Goal: Information Seeking & Learning: Learn about a topic

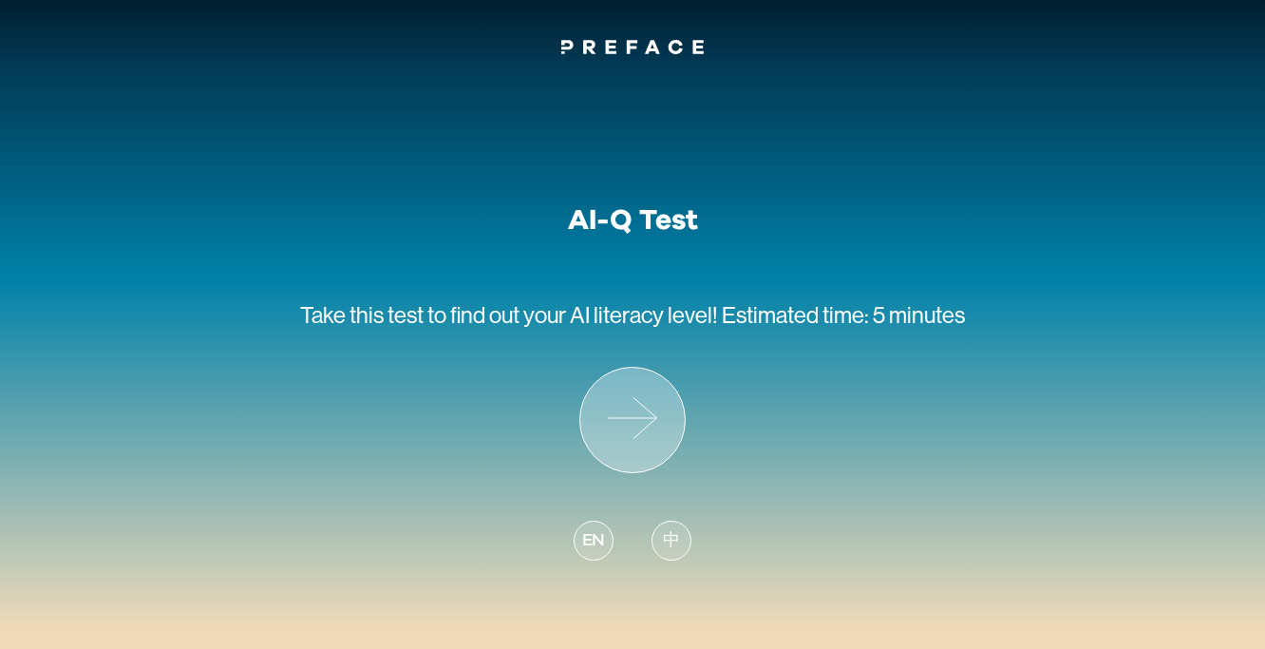
click at [646, 431] on icon at bounding box center [632, 419] width 104 height 104
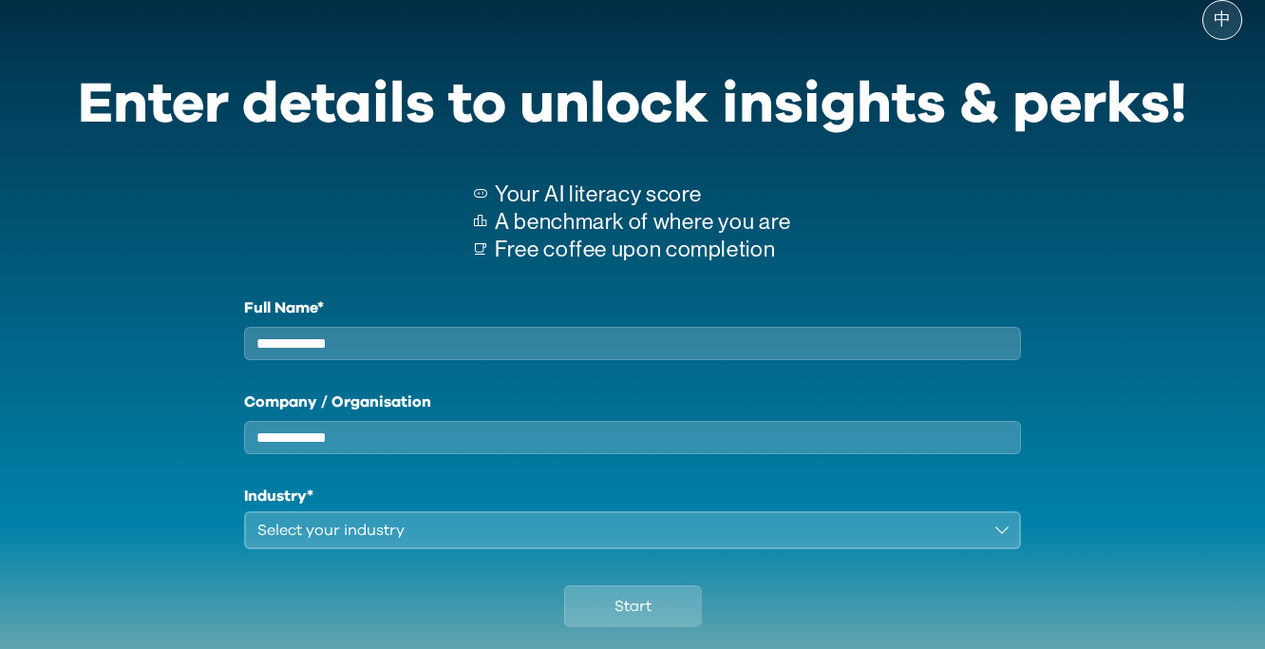
scroll to position [33, 0]
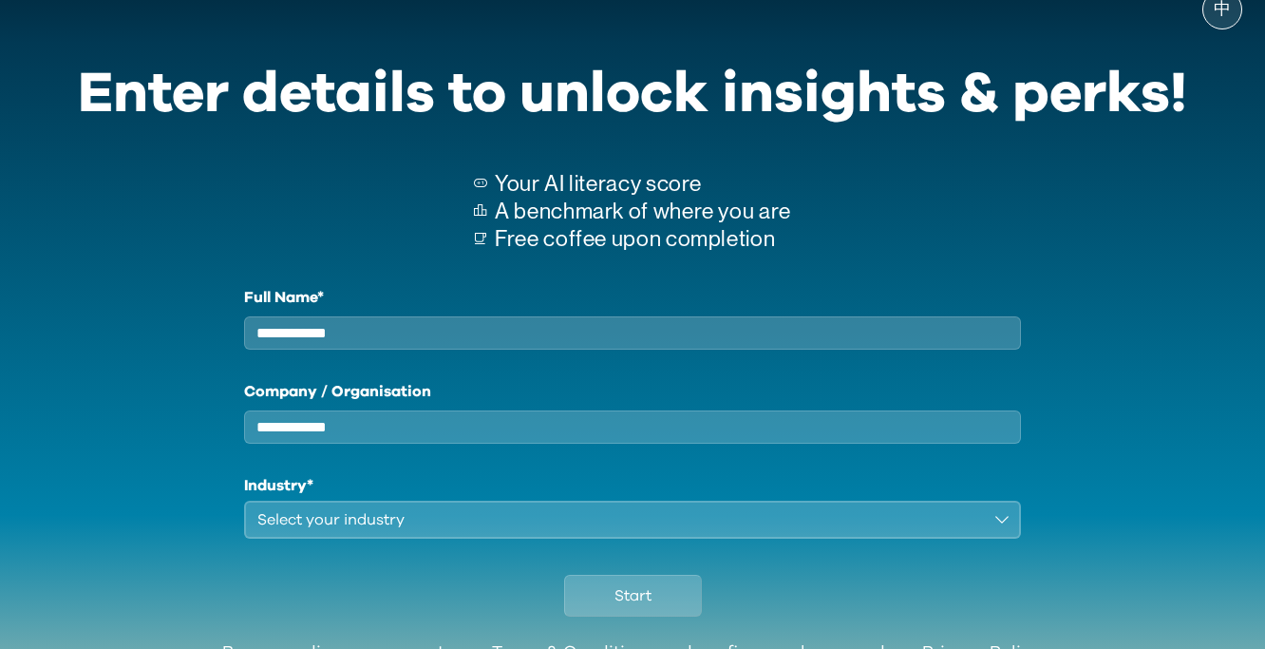
click at [517, 328] on input "Full Name*" at bounding box center [632, 332] width 777 height 33
type input "****"
click at [388, 443] on input "Company / Organisation" at bounding box center [632, 426] width 777 height 33
paste input "*****"
type input "*****"
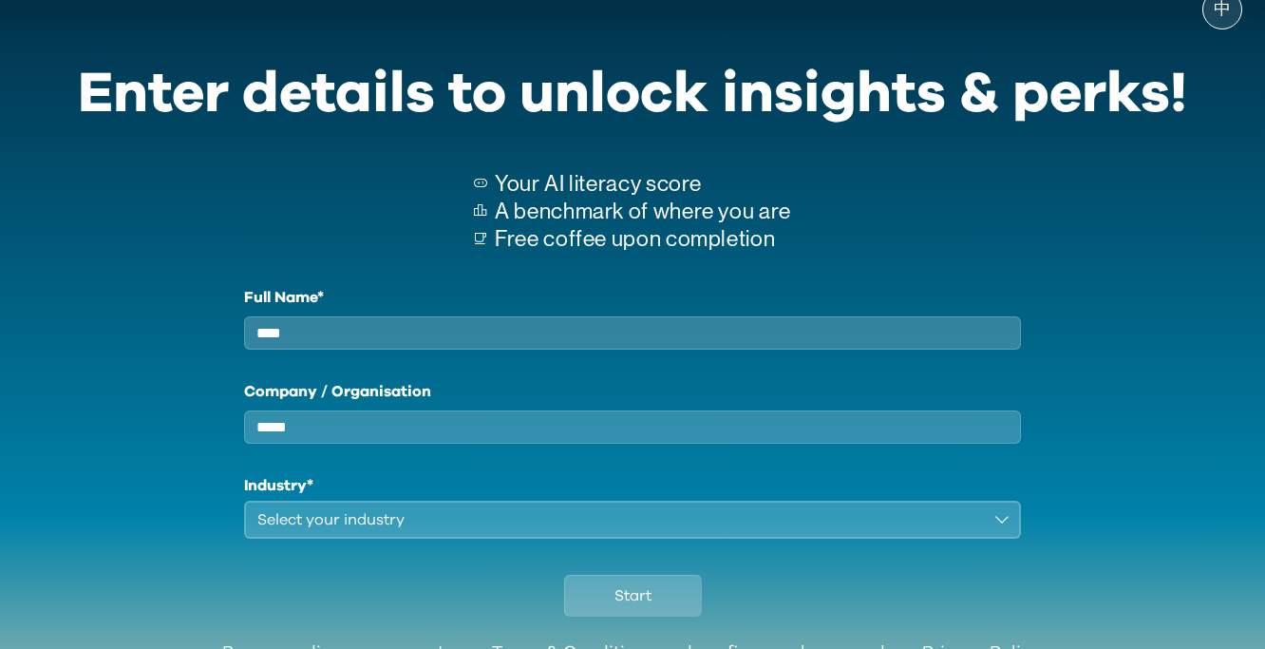
click at [388, 531] on div "Select your industry" at bounding box center [619, 519] width 724 height 23
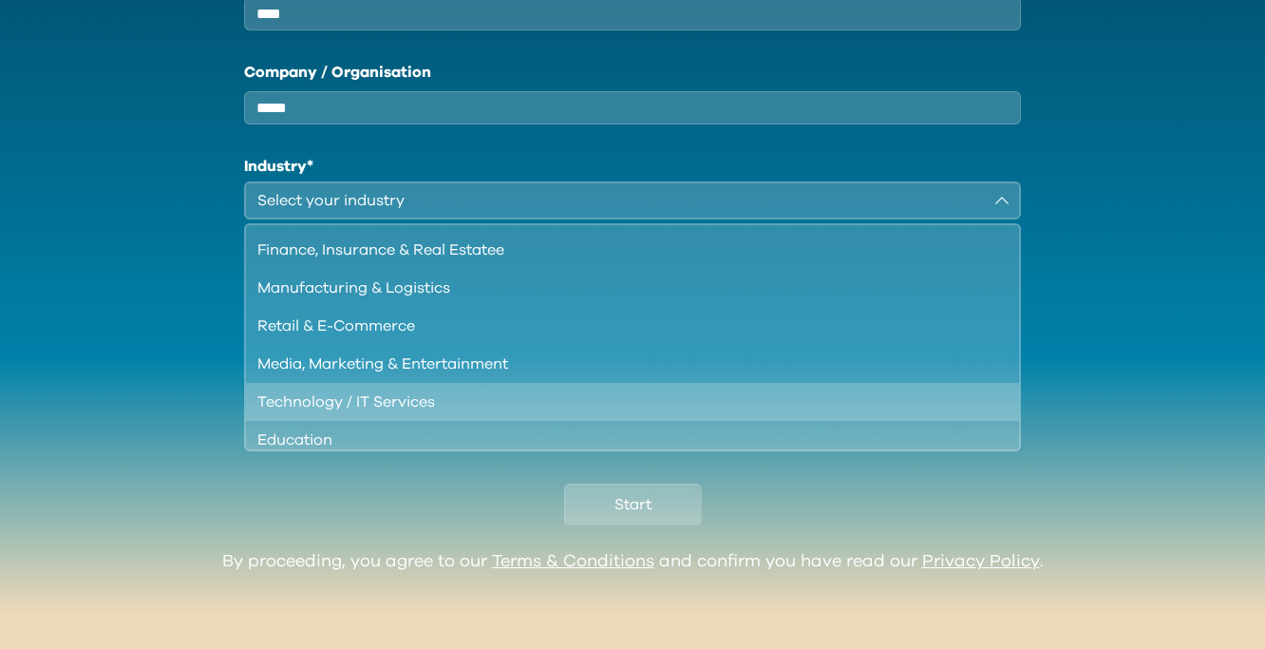
scroll to position [36, 0]
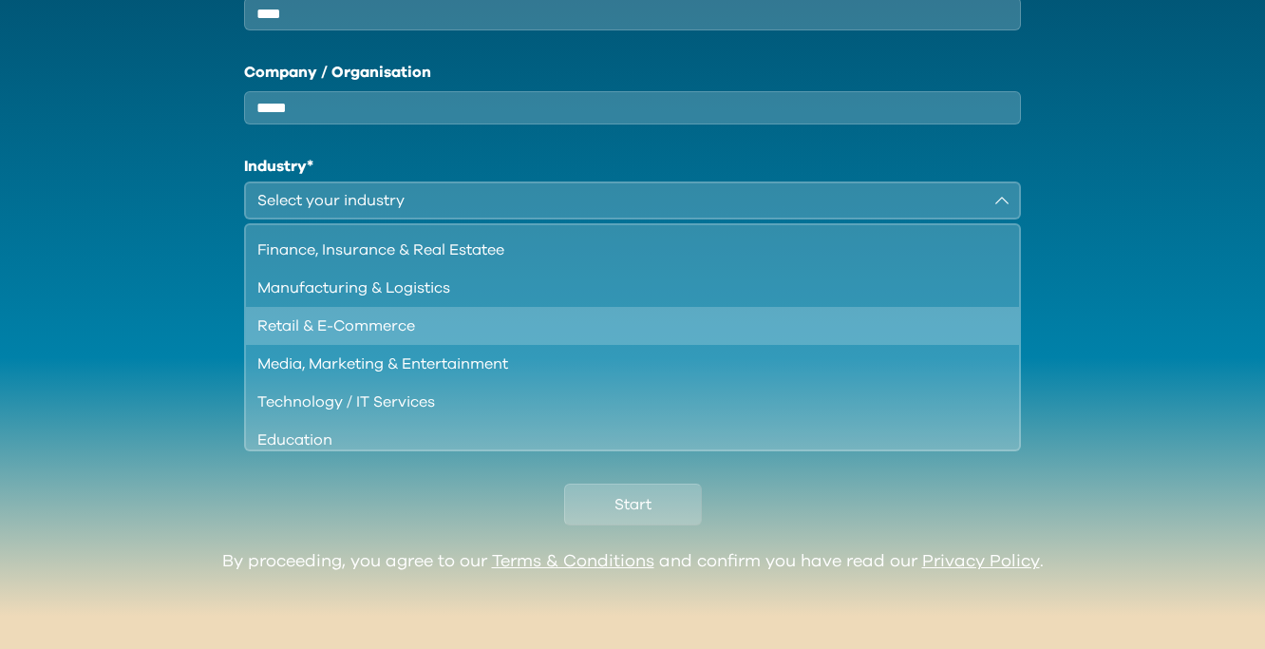
click at [436, 331] on div "Retail & E-Commerce" at bounding box center [620, 325] width 727 height 23
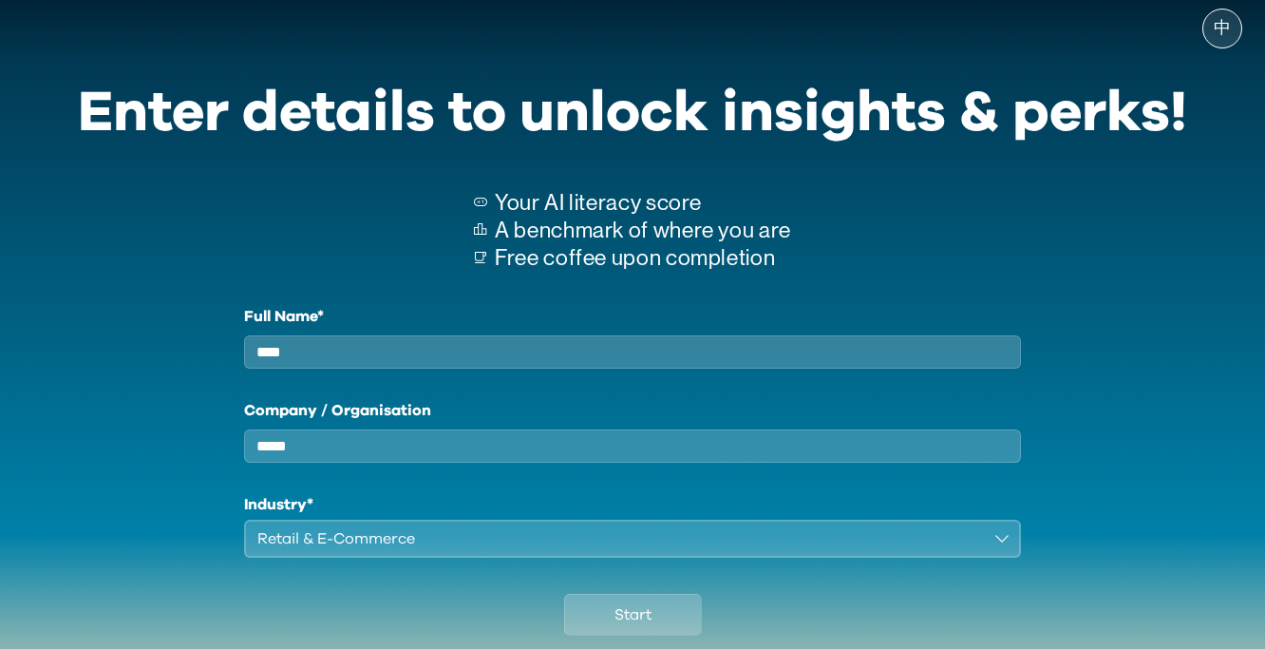
scroll to position [12, 0]
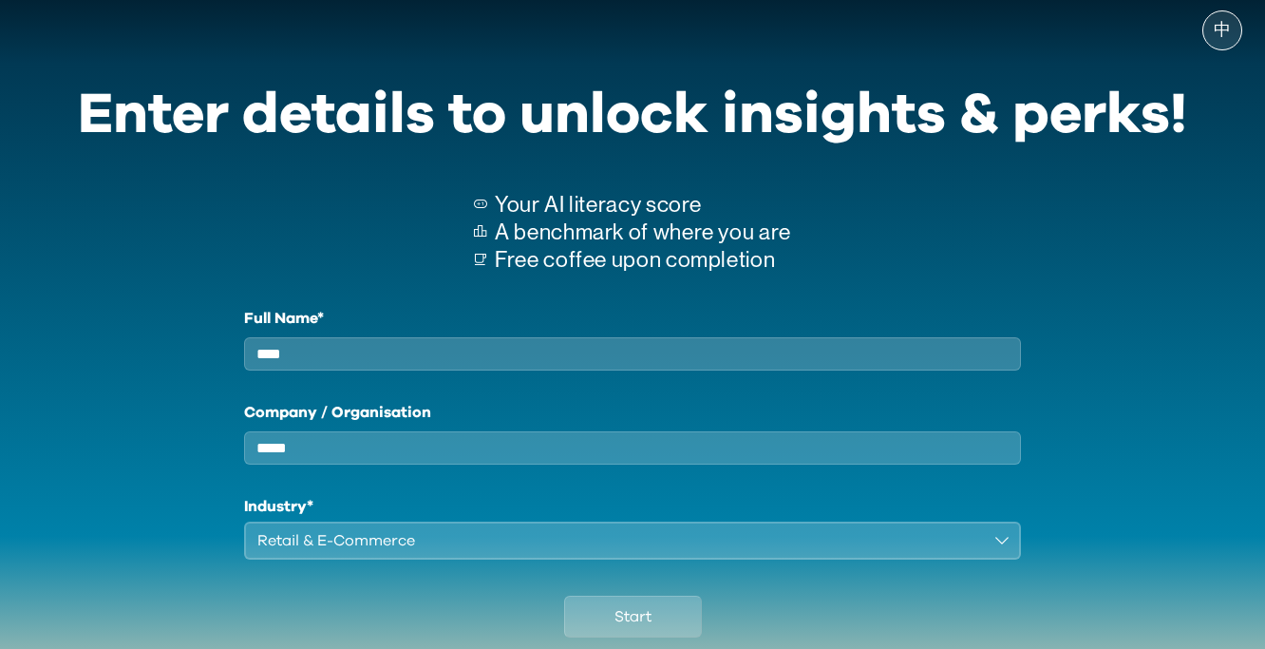
click at [446, 362] on input "****" at bounding box center [632, 353] width 777 height 33
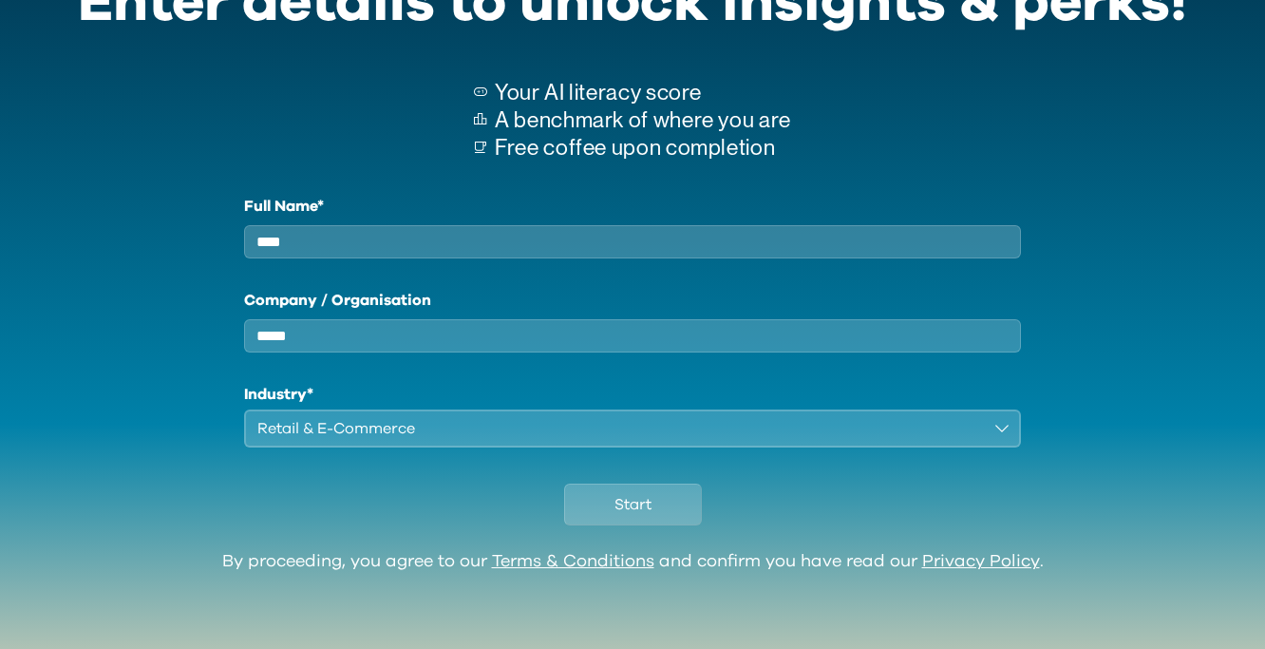
scroll to position [141, 0]
click at [627, 517] on button "Start" at bounding box center [633, 504] width 138 height 42
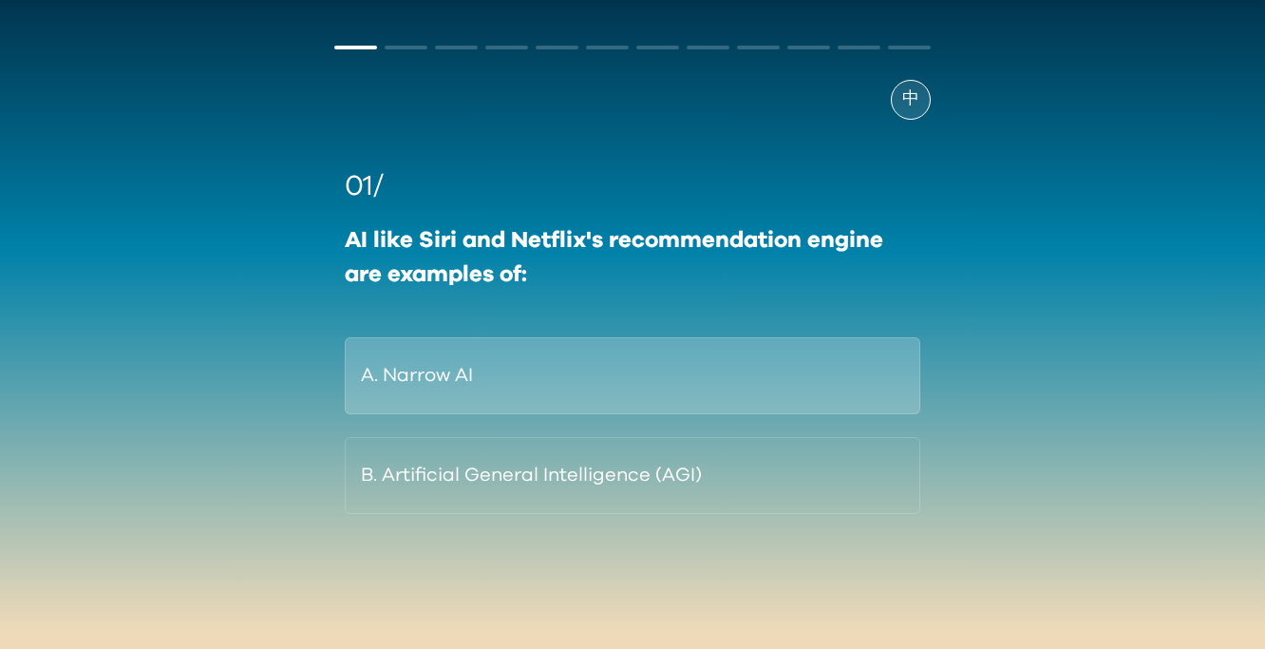
scroll to position [59, 0]
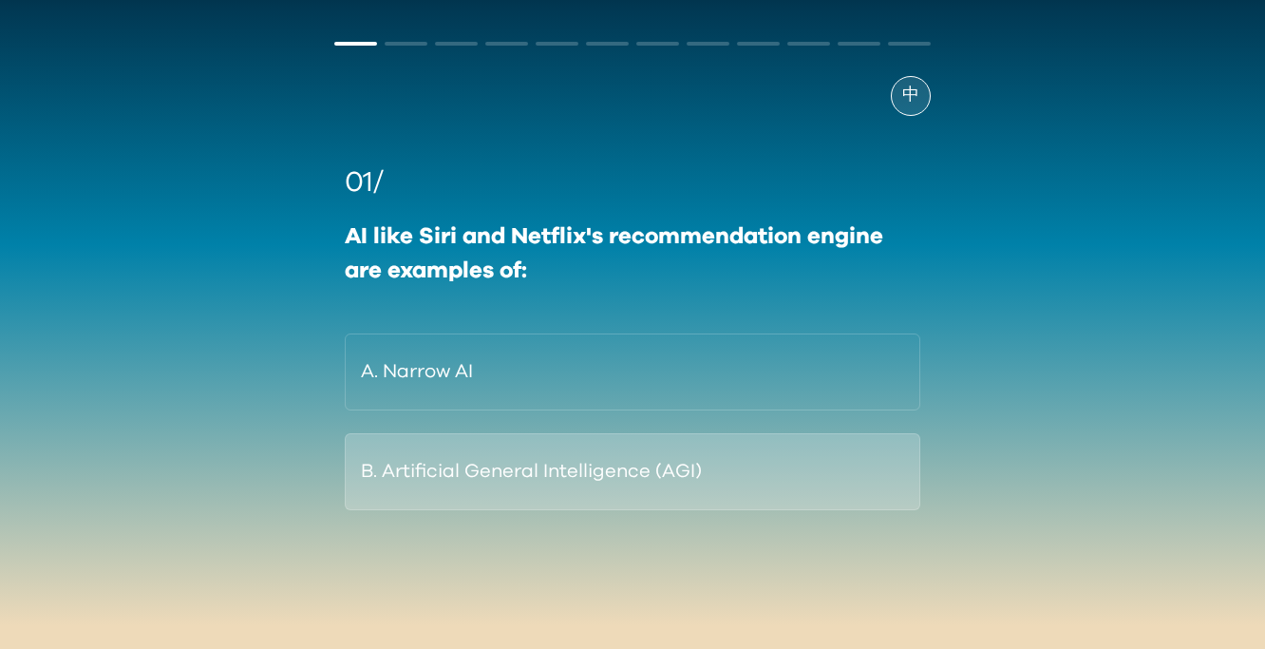
click at [690, 484] on button "B. Artificial General Intelligence (AGI)" at bounding box center [632, 471] width 575 height 77
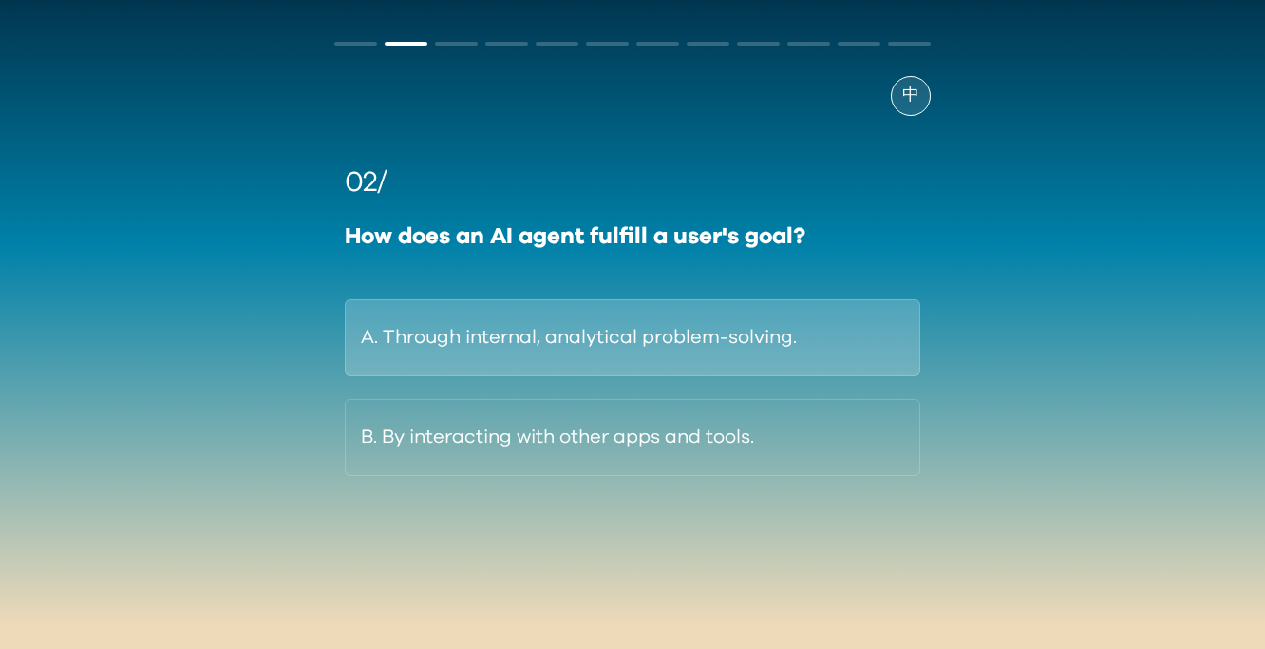
click at [765, 356] on button "A. Through internal, analytical problem-solving." at bounding box center [632, 337] width 575 height 77
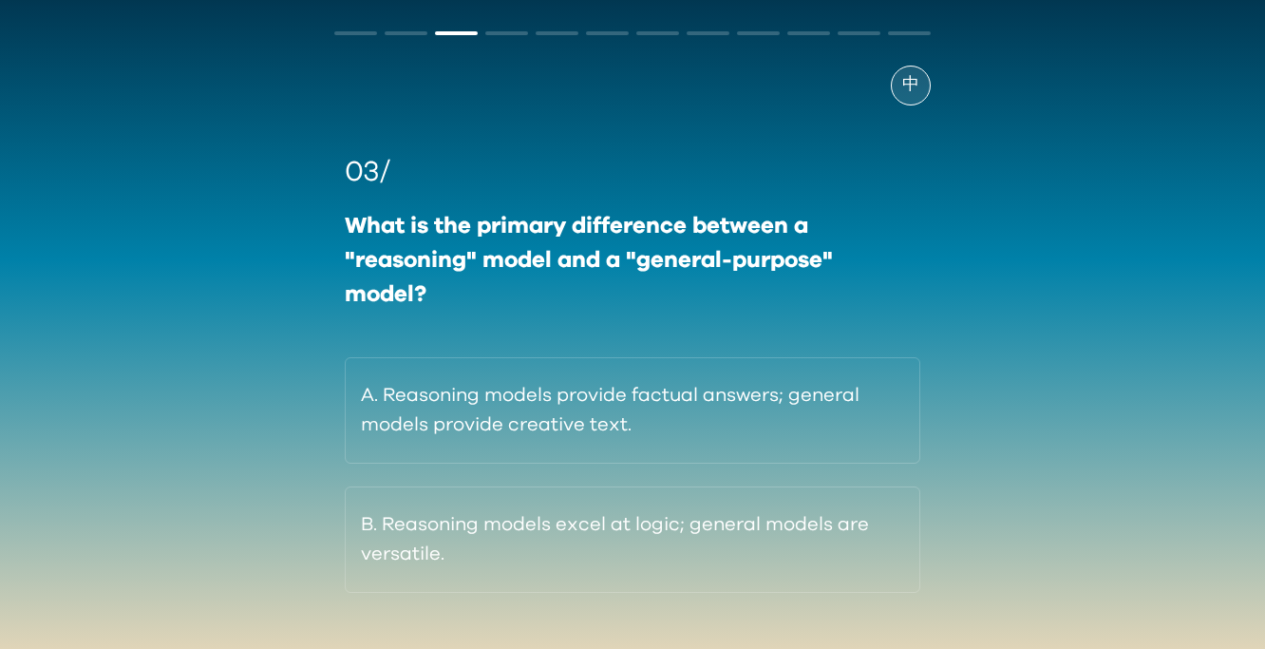
scroll to position [121, 0]
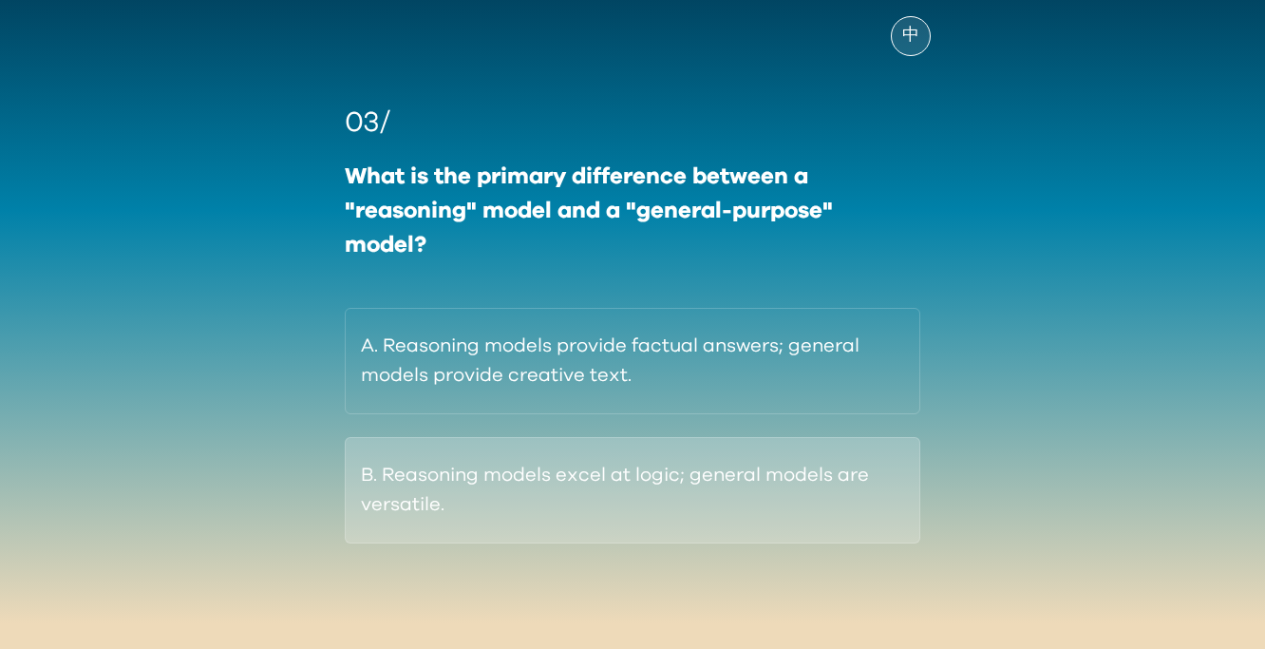
click at [793, 464] on button "B. Reasoning models excel at logic; general models are versatile." at bounding box center [632, 490] width 575 height 106
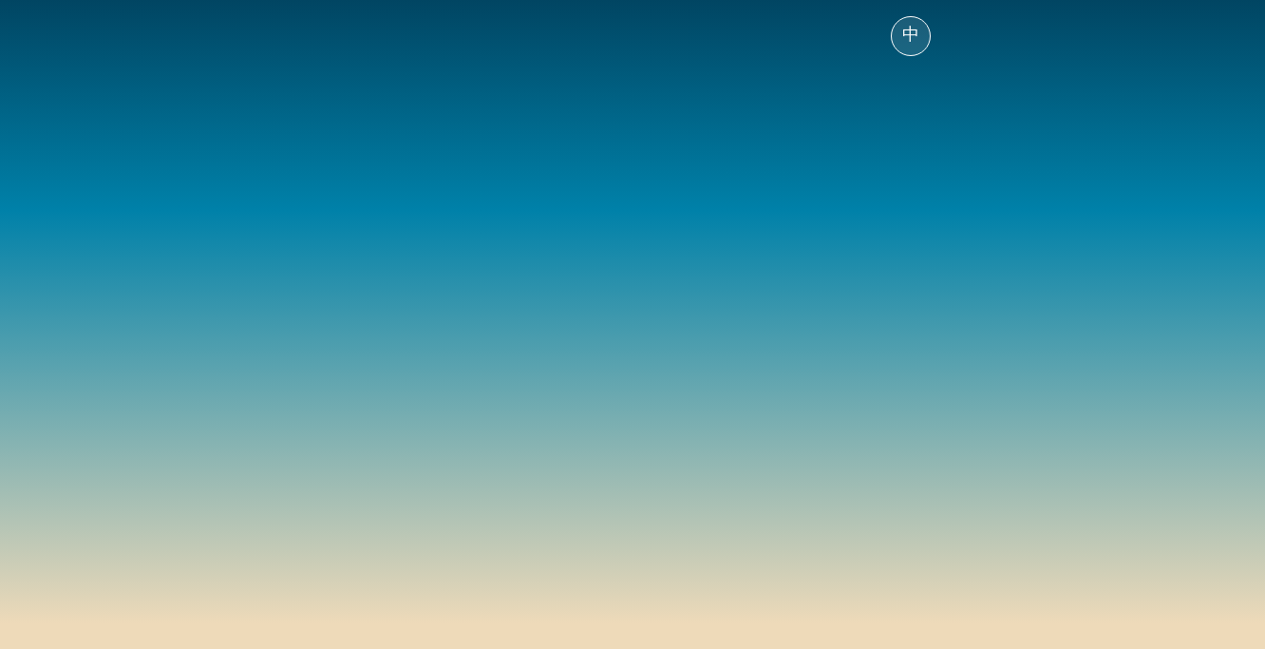
scroll to position [59, 0]
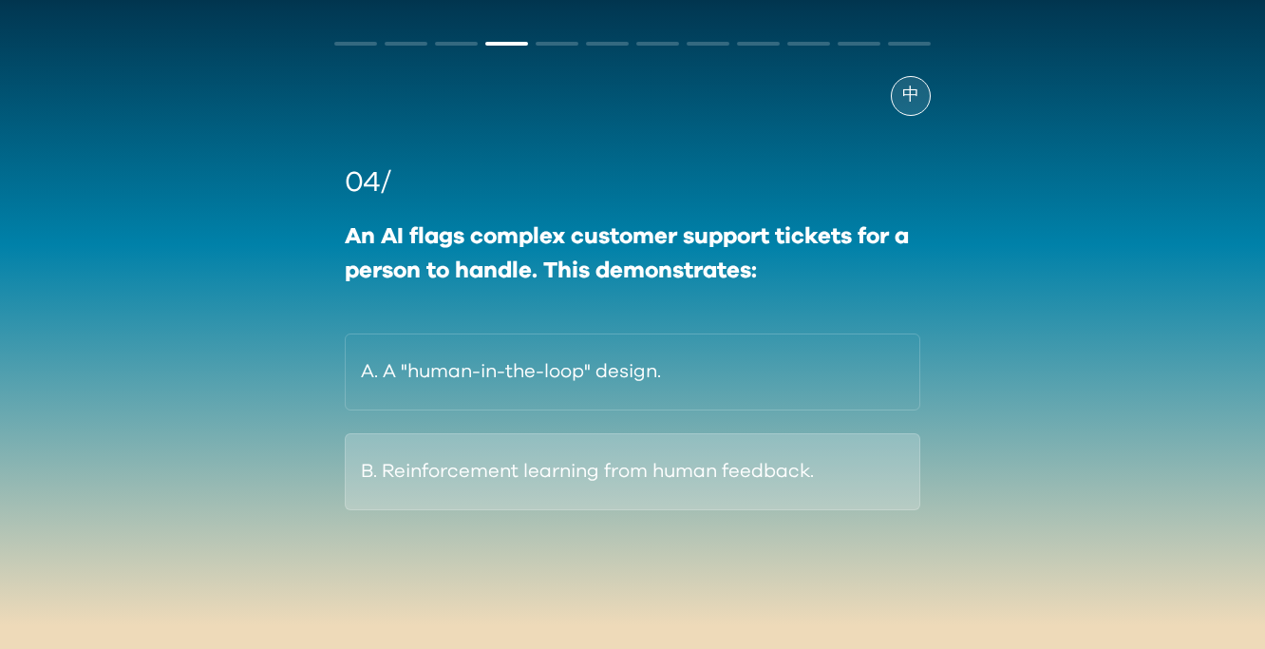
click at [829, 497] on button "B. Reinforcement learning from human feedback." at bounding box center [632, 471] width 575 height 77
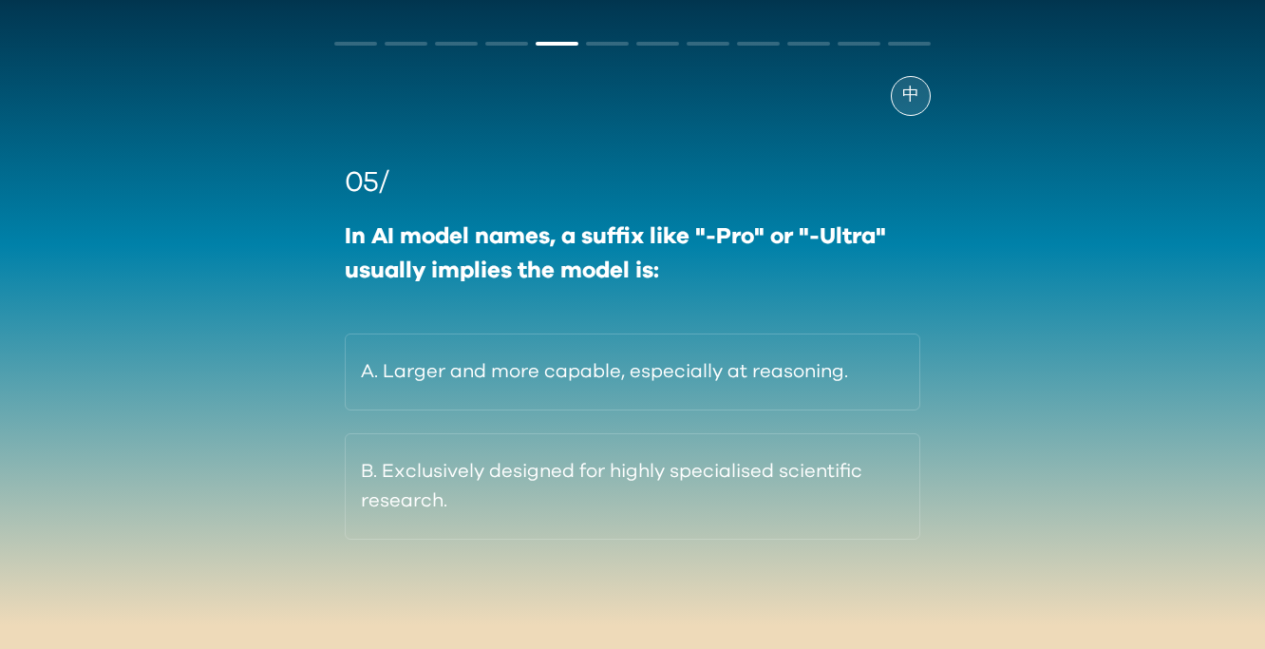
click at [908, 96] on span "中" at bounding box center [910, 96] width 17 height 26
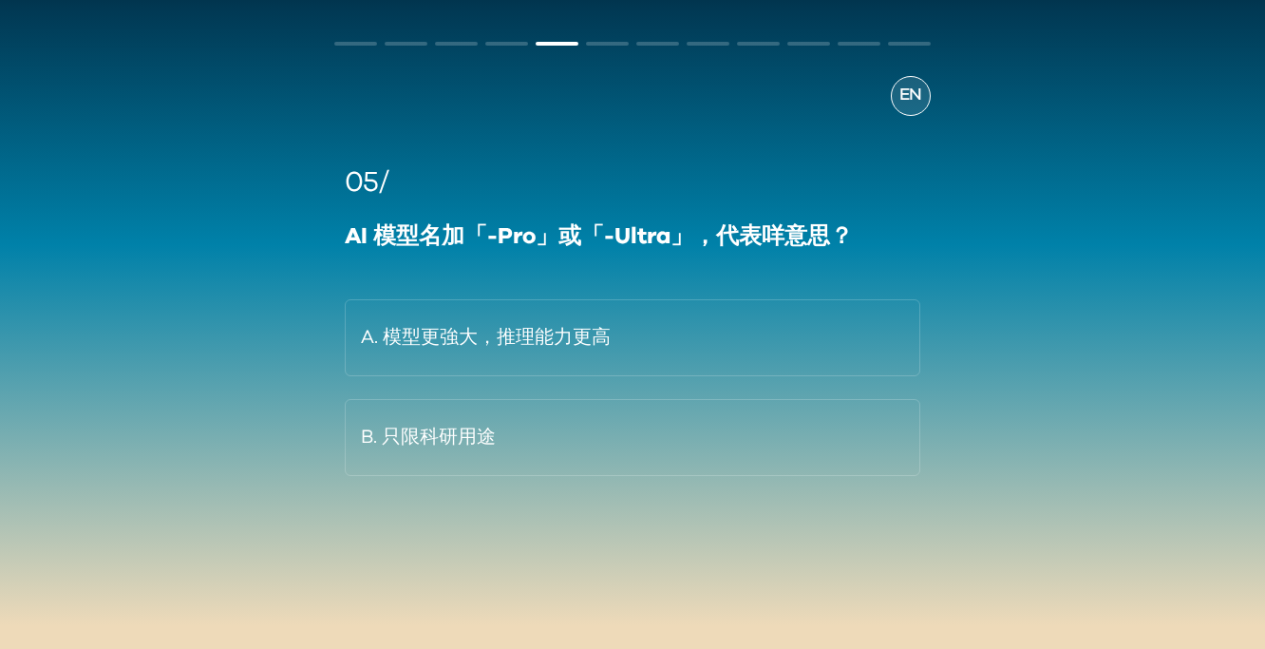
click at [908, 90] on span "EN" at bounding box center [910, 96] width 23 height 26
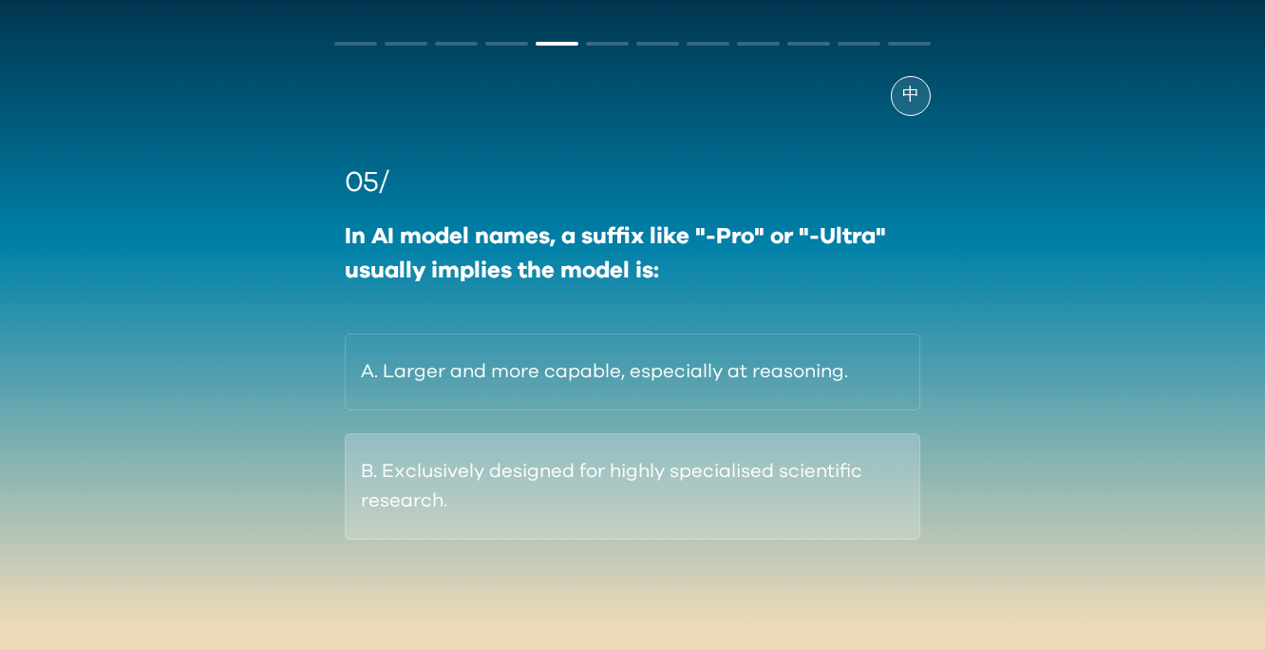
click at [839, 475] on button "B. Exclusively designed for highly specialised scientific research." at bounding box center [632, 486] width 575 height 106
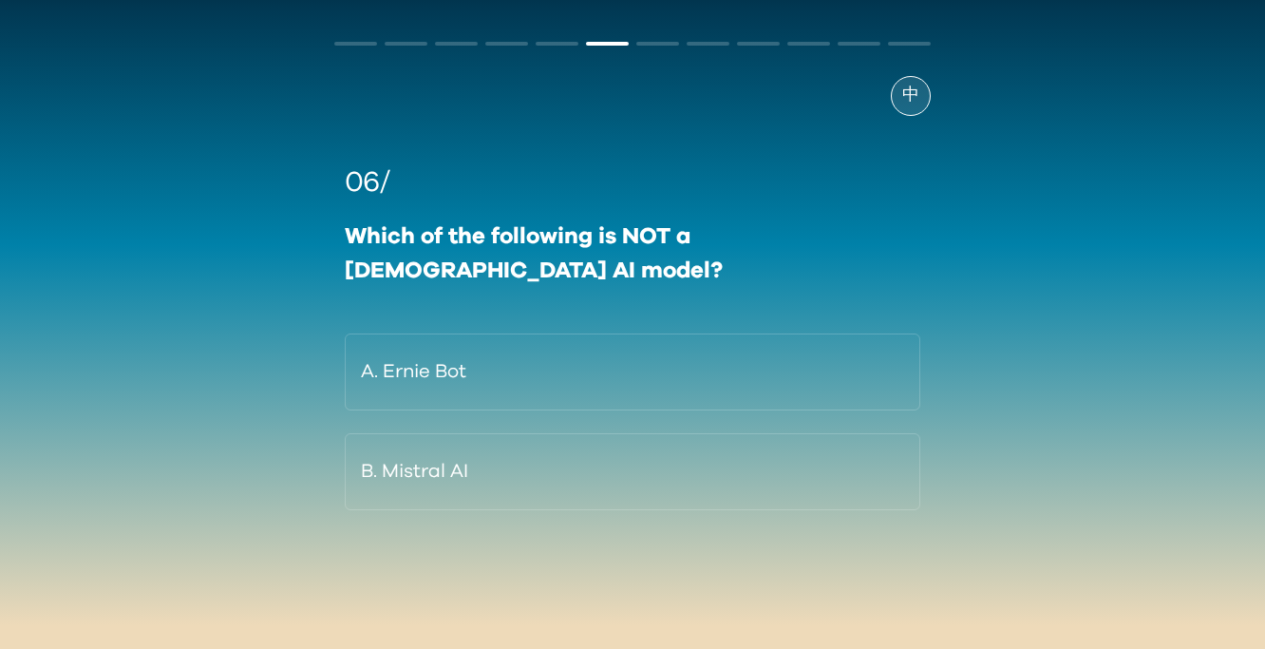
click at [914, 103] on span "中" at bounding box center [910, 96] width 17 height 26
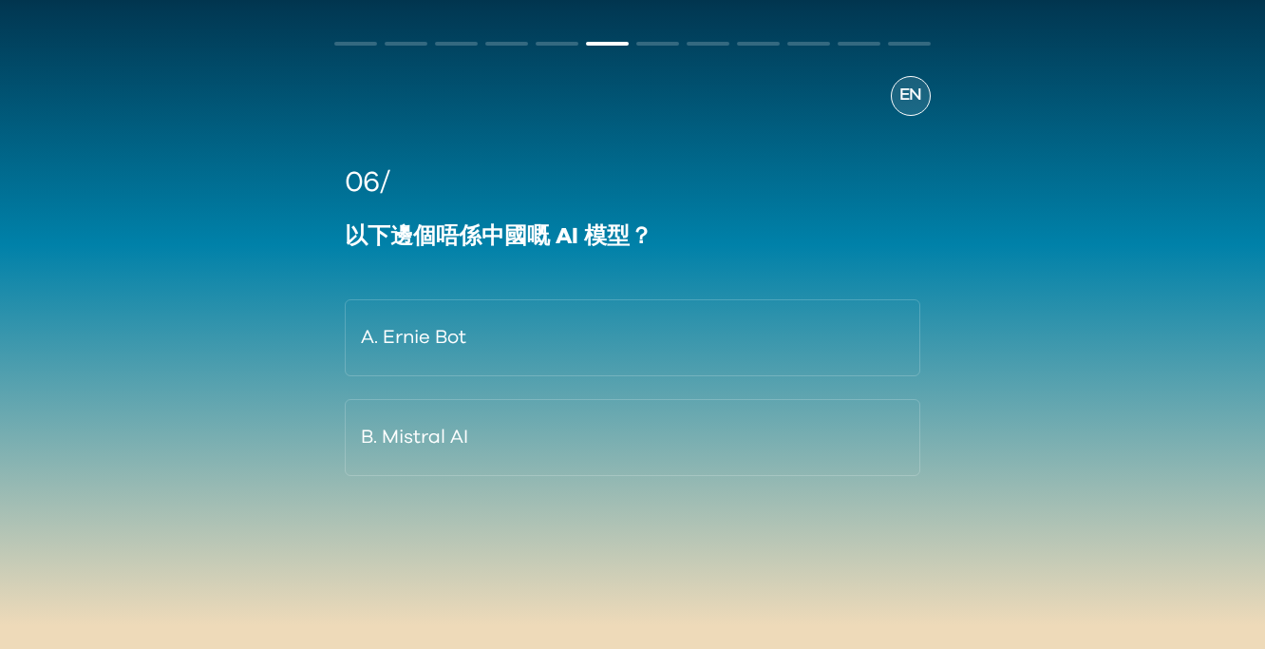
click at [914, 103] on span "EN" at bounding box center [910, 96] width 23 height 26
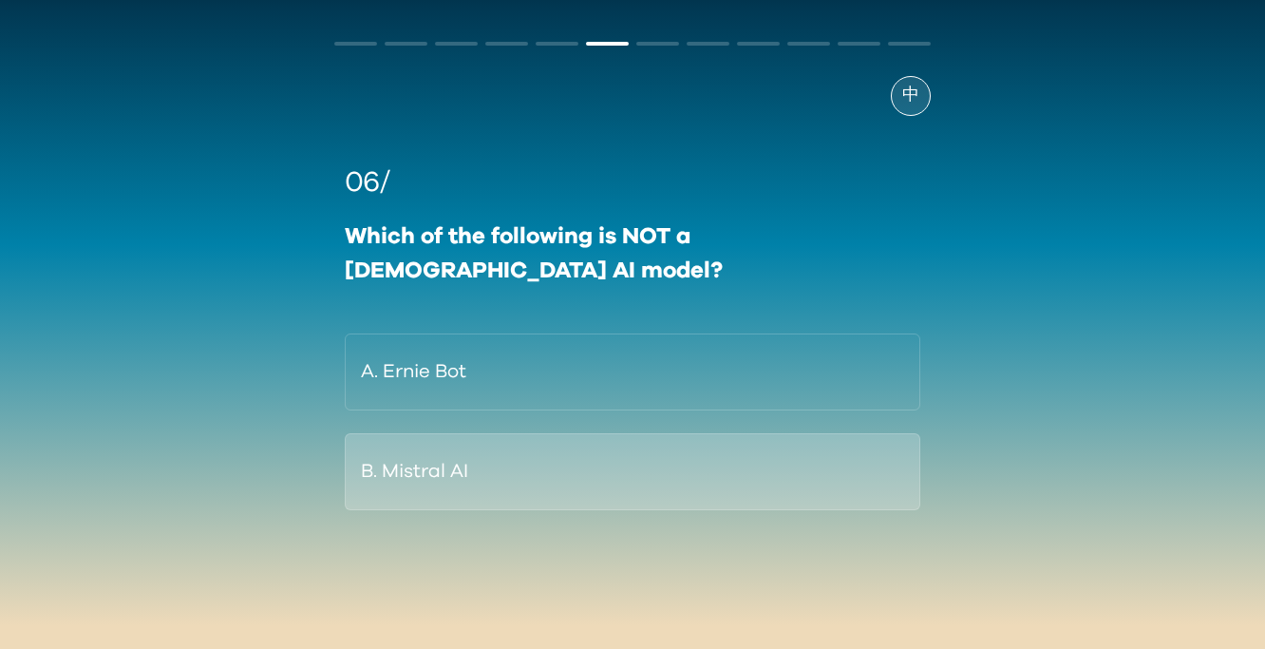
click at [639, 433] on button "B. Mistral AI" at bounding box center [632, 471] width 575 height 77
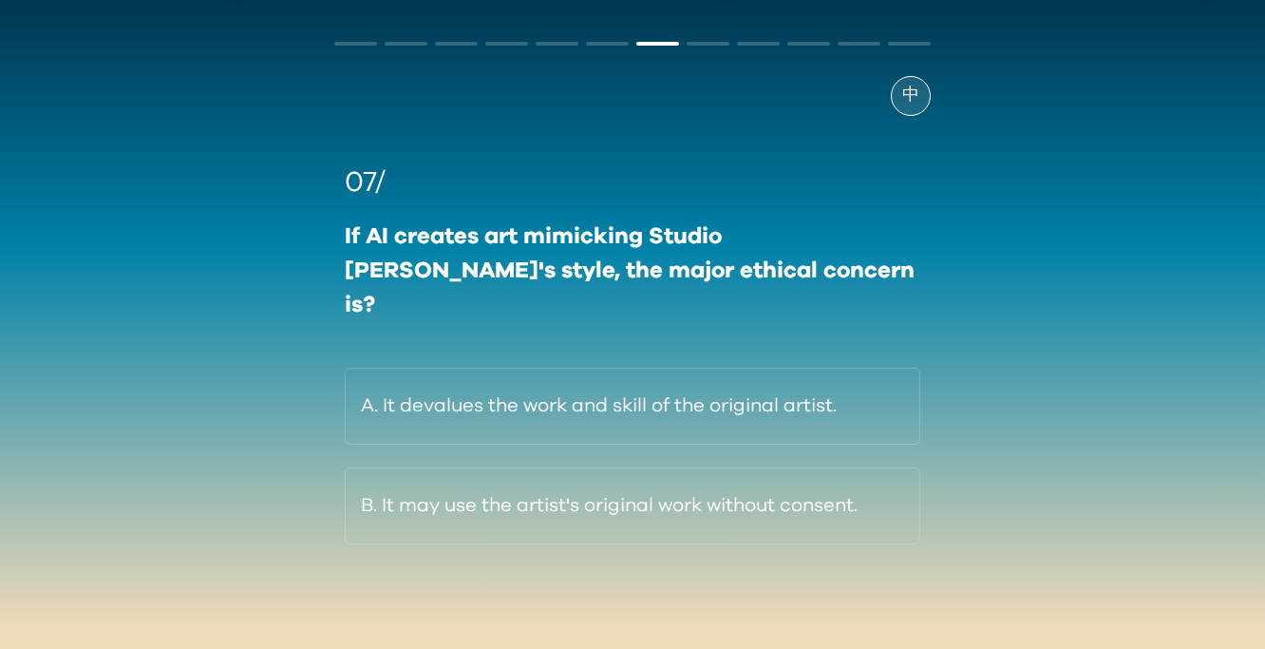
click at [916, 105] on span "中" at bounding box center [910, 96] width 17 height 26
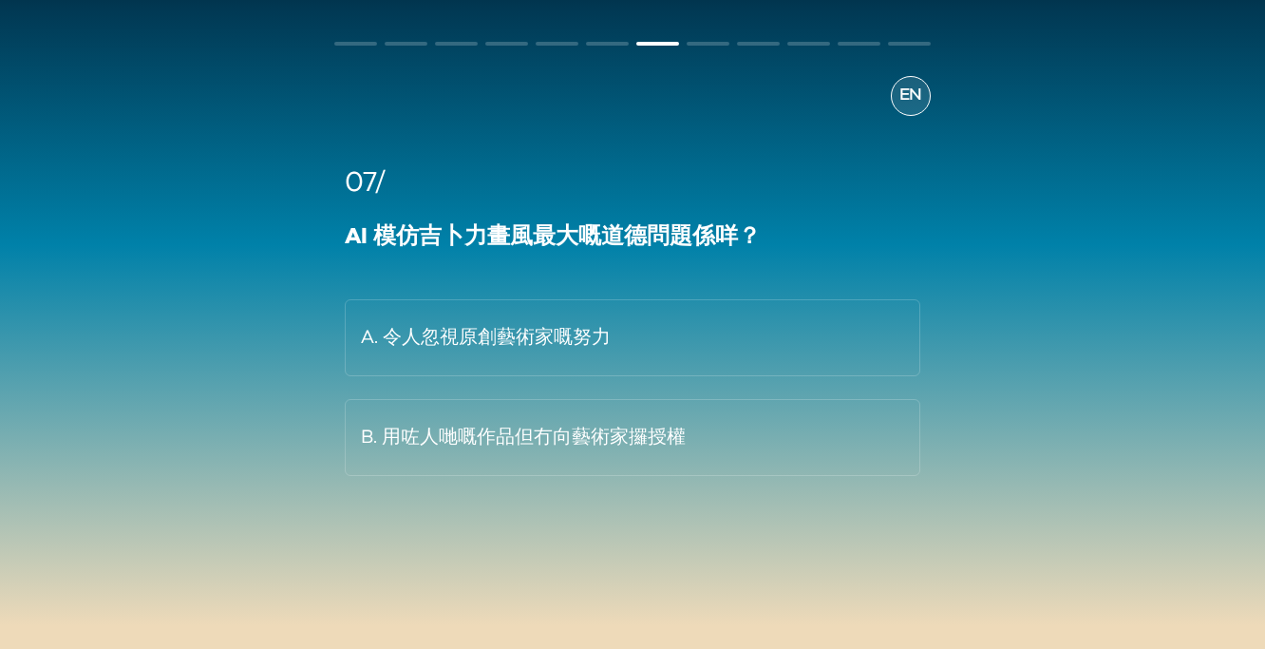
click at [913, 103] on span "EN" at bounding box center [910, 96] width 23 height 26
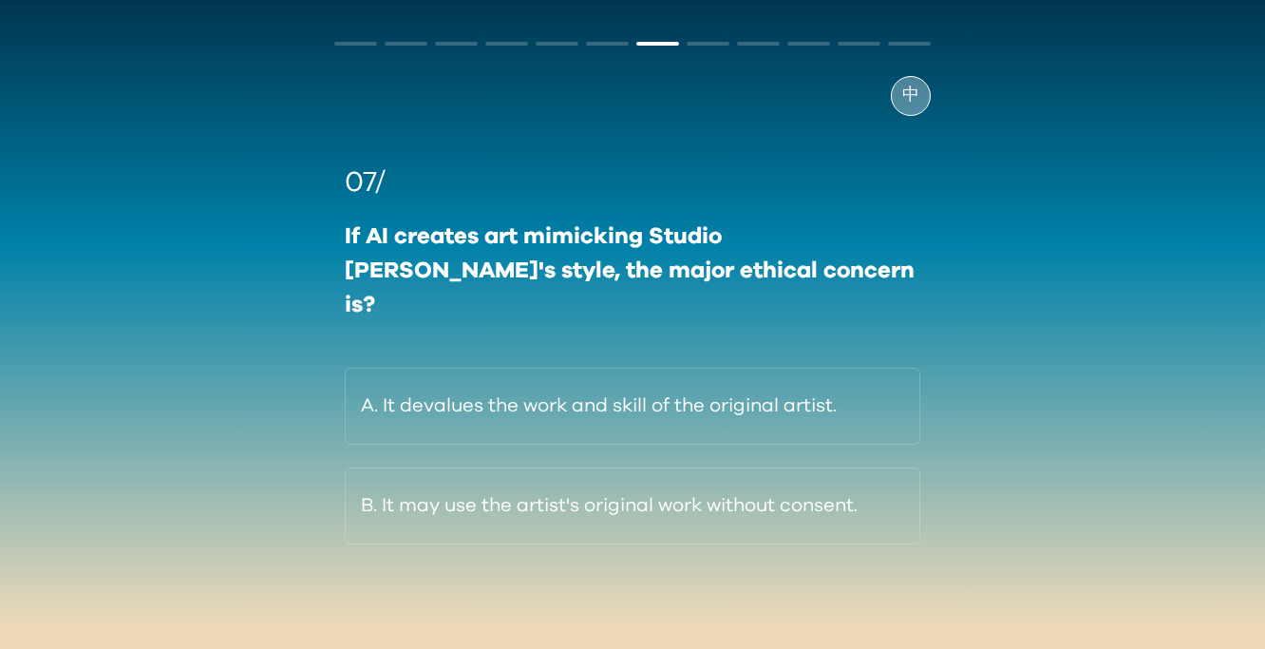
click at [913, 103] on span "中" at bounding box center [910, 96] width 17 height 26
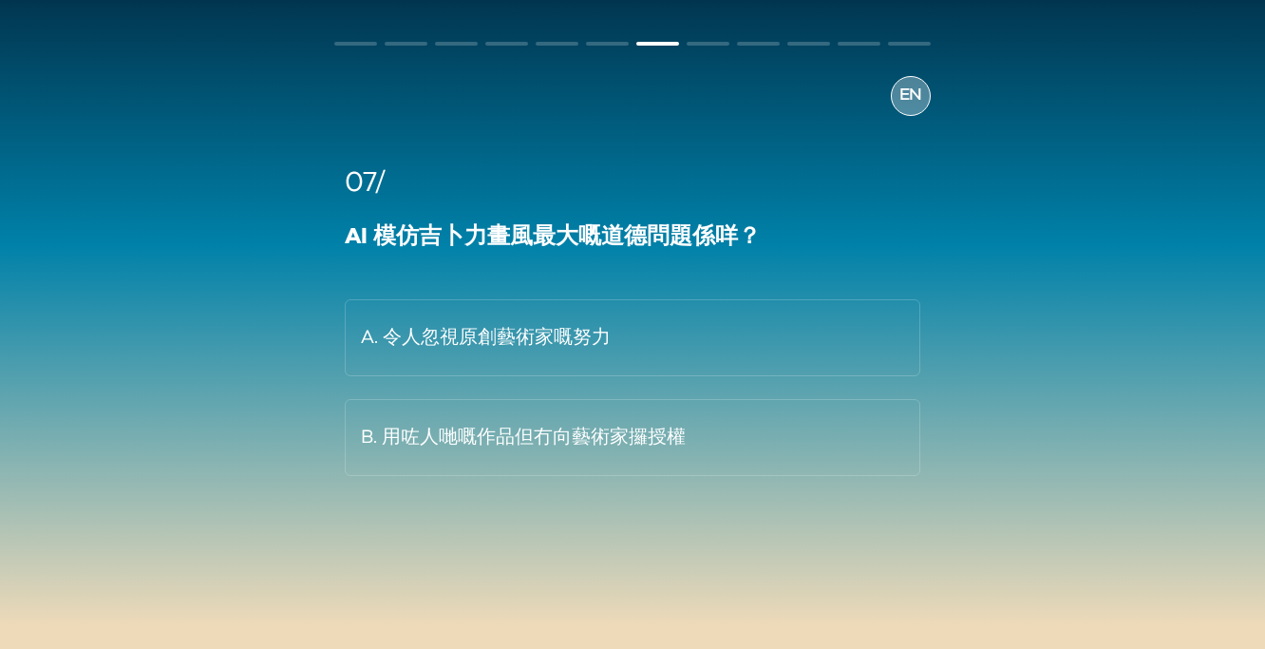
click at [913, 103] on span "EN" at bounding box center [910, 96] width 23 height 26
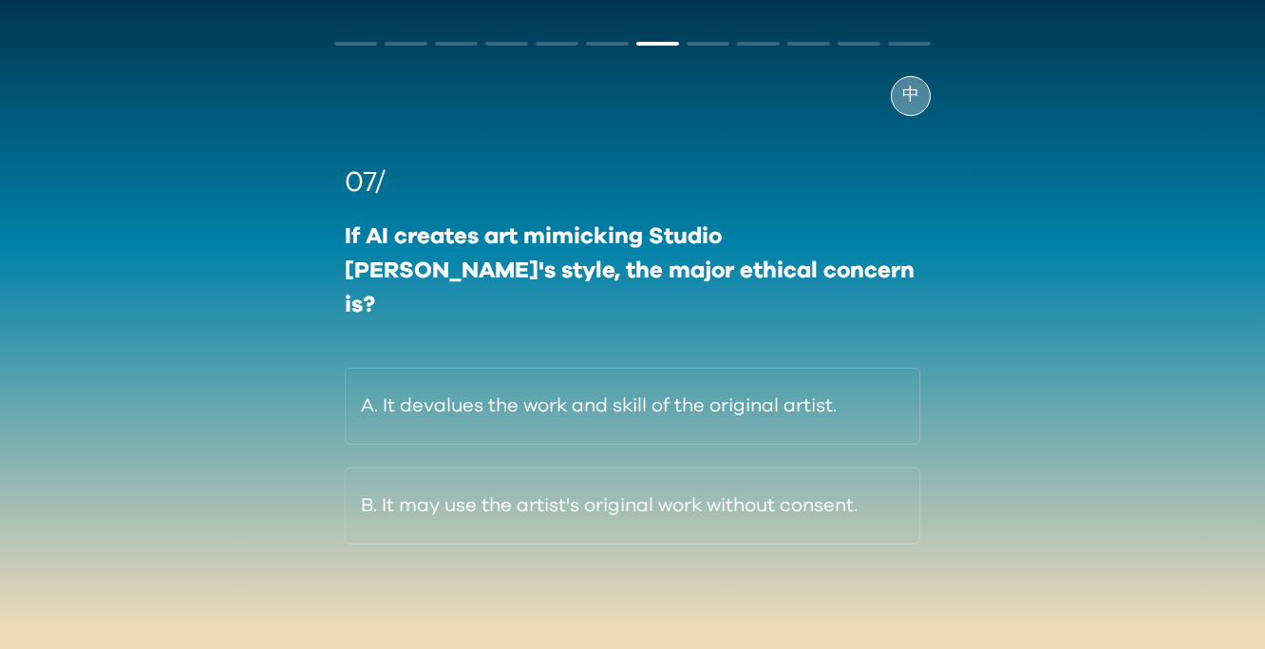
click at [899, 86] on div "中" at bounding box center [911, 96] width 40 height 40
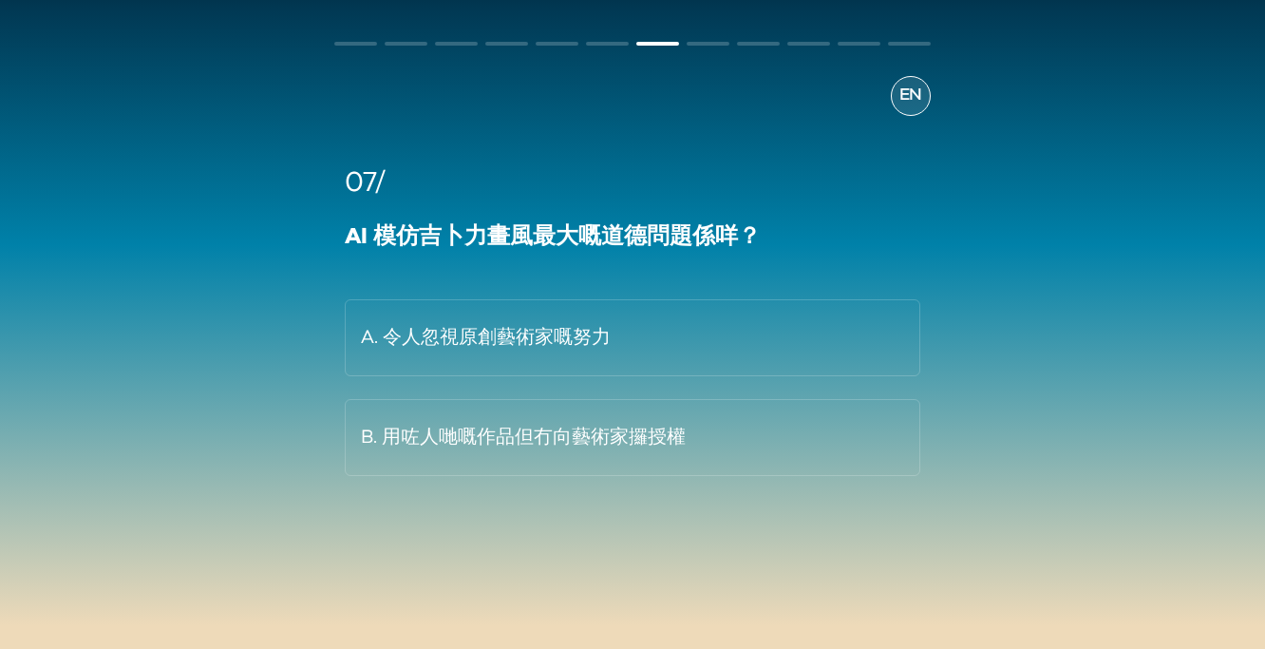
click at [904, 91] on span "EN" at bounding box center [910, 96] width 23 height 26
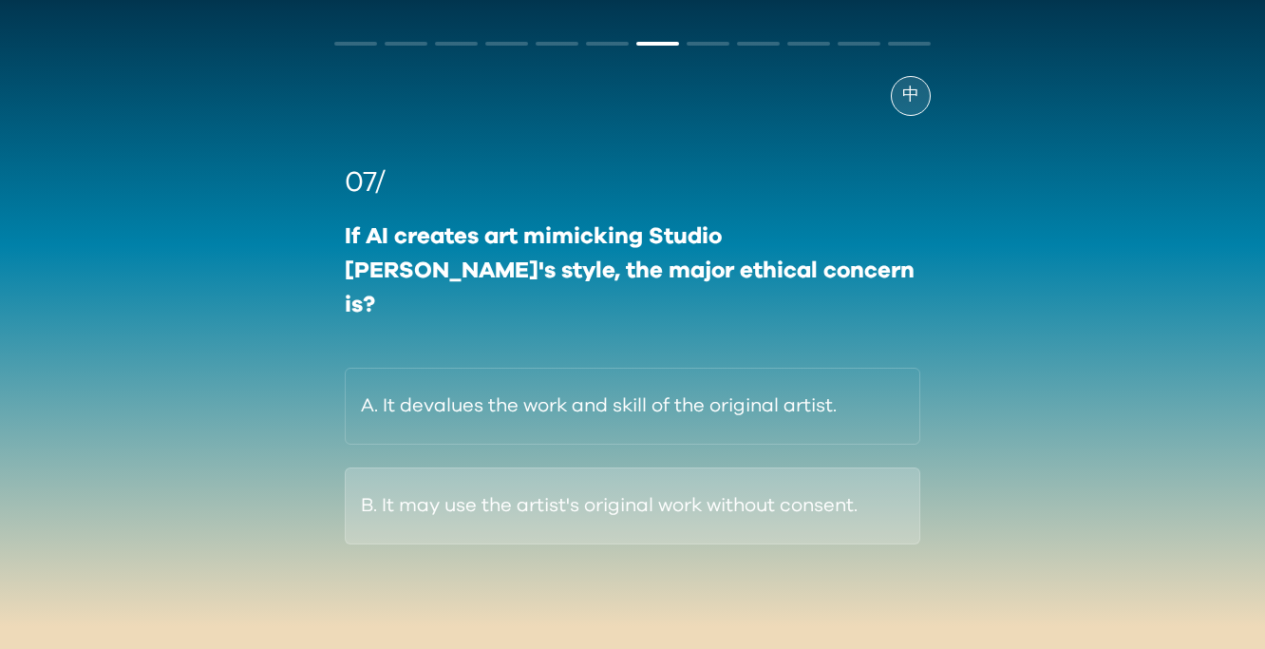
click at [721, 467] on button "B. It may use the artist's original work without consent." at bounding box center [632, 505] width 575 height 77
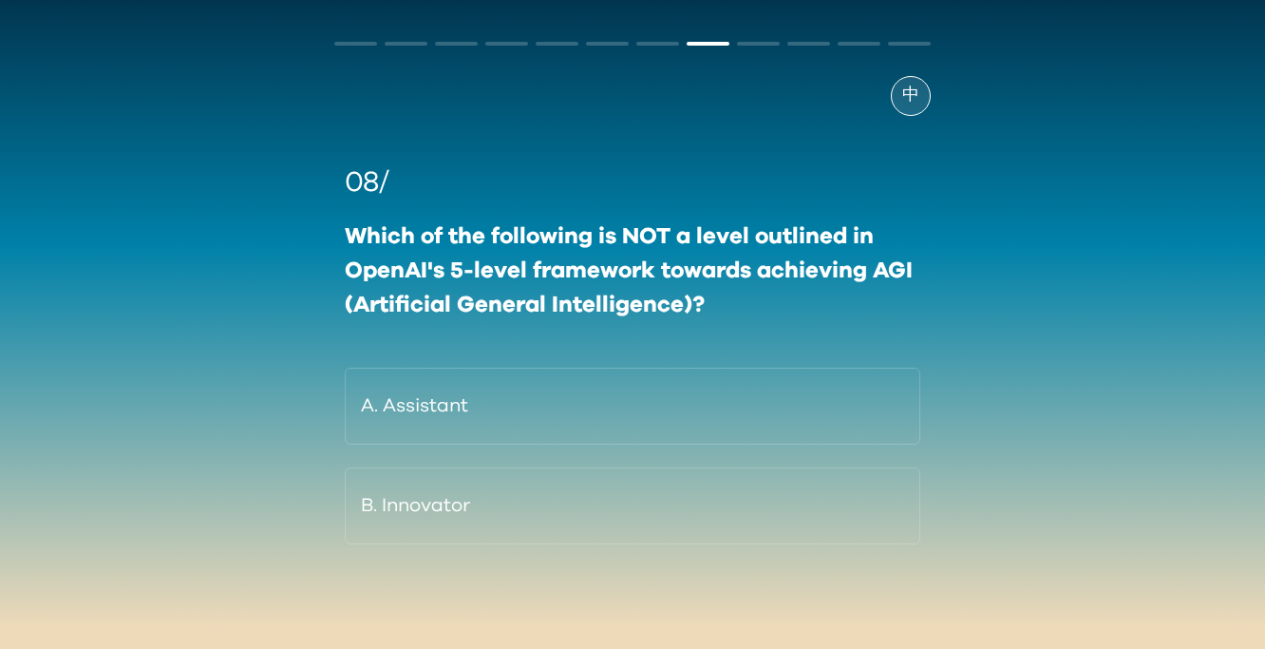
click at [909, 118] on div "08/ Which of the following is NOT a level outlined in OpenAI's 5-level framewor…" at bounding box center [632, 330] width 596 height 428
click at [913, 100] on span "中" at bounding box center [910, 96] width 17 height 26
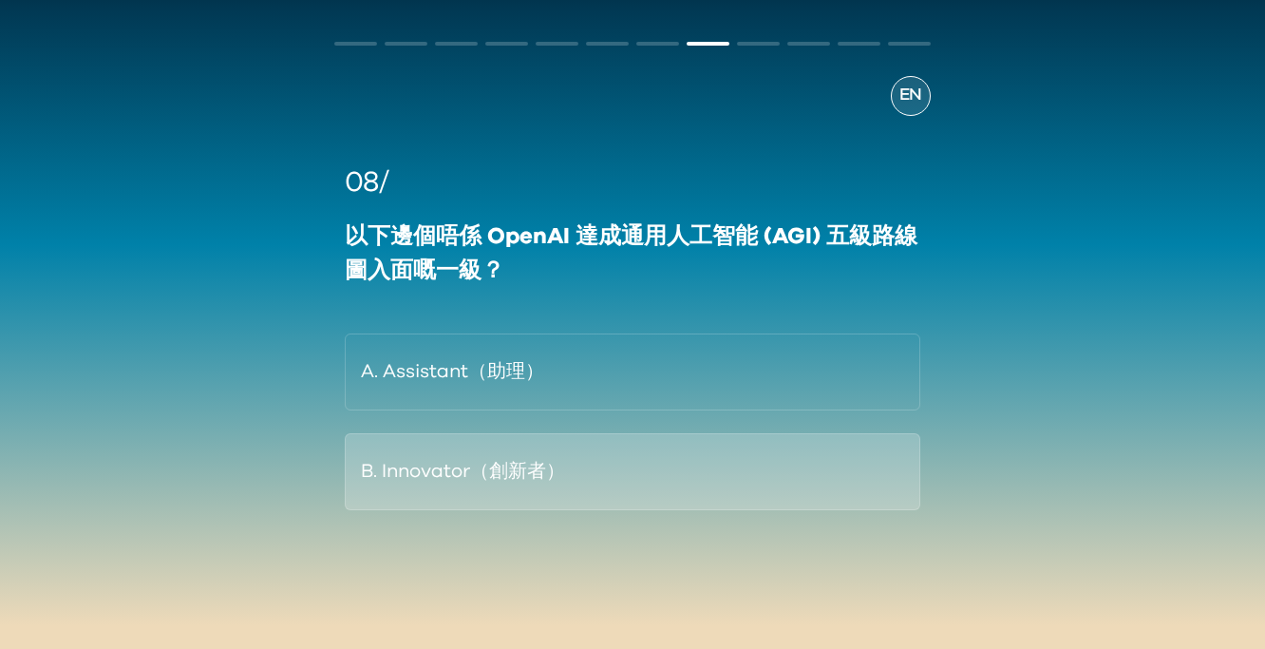
click at [687, 475] on button "B. Innovator（創新者）" at bounding box center [632, 471] width 575 height 77
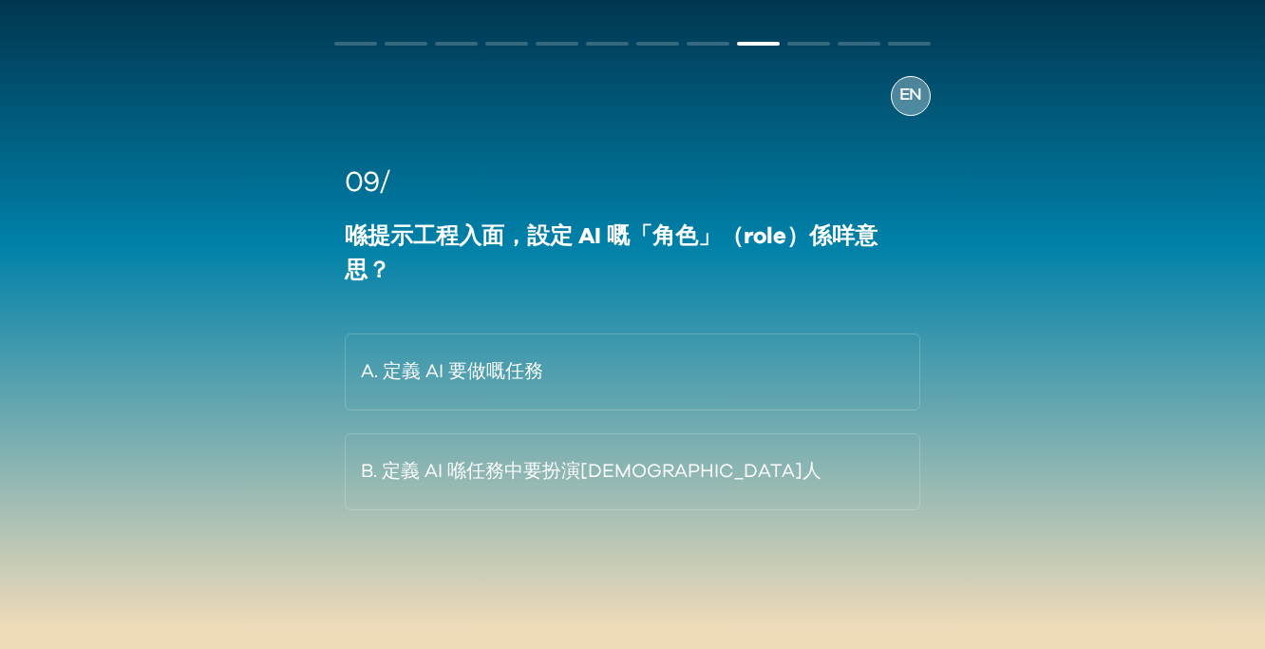
click at [911, 103] on span "EN" at bounding box center [910, 96] width 23 height 26
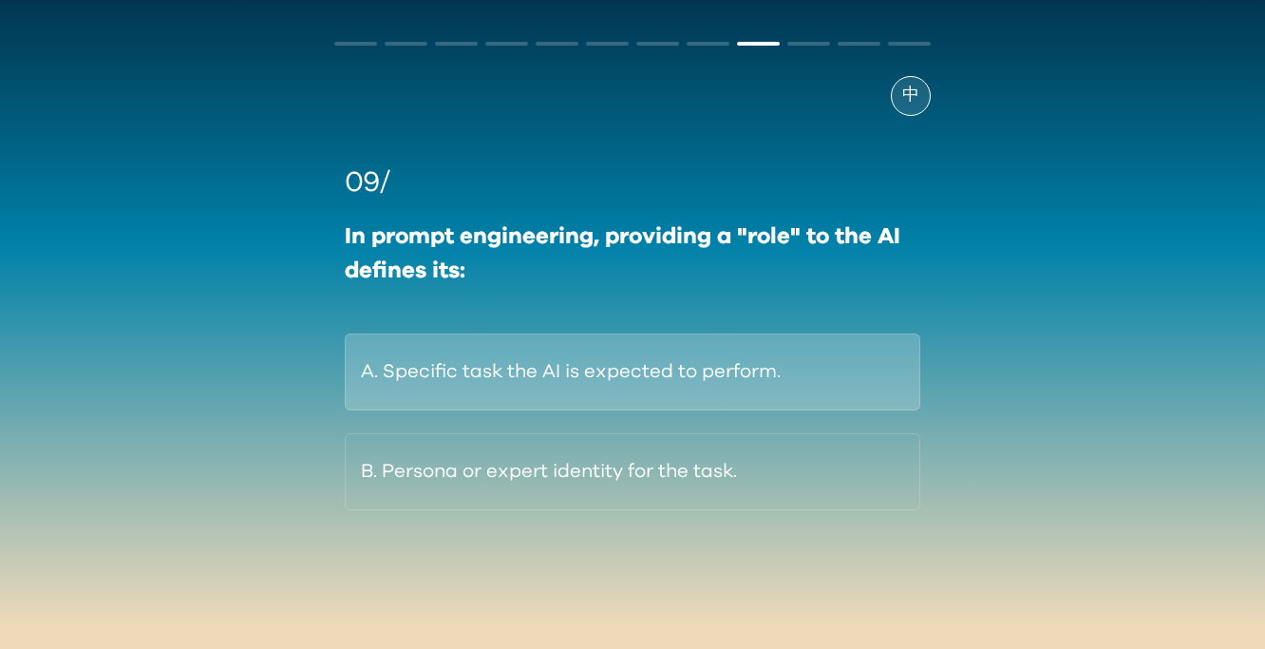
click at [790, 358] on button "A. Specific task the AI is expected to perform." at bounding box center [632, 371] width 575 height 77
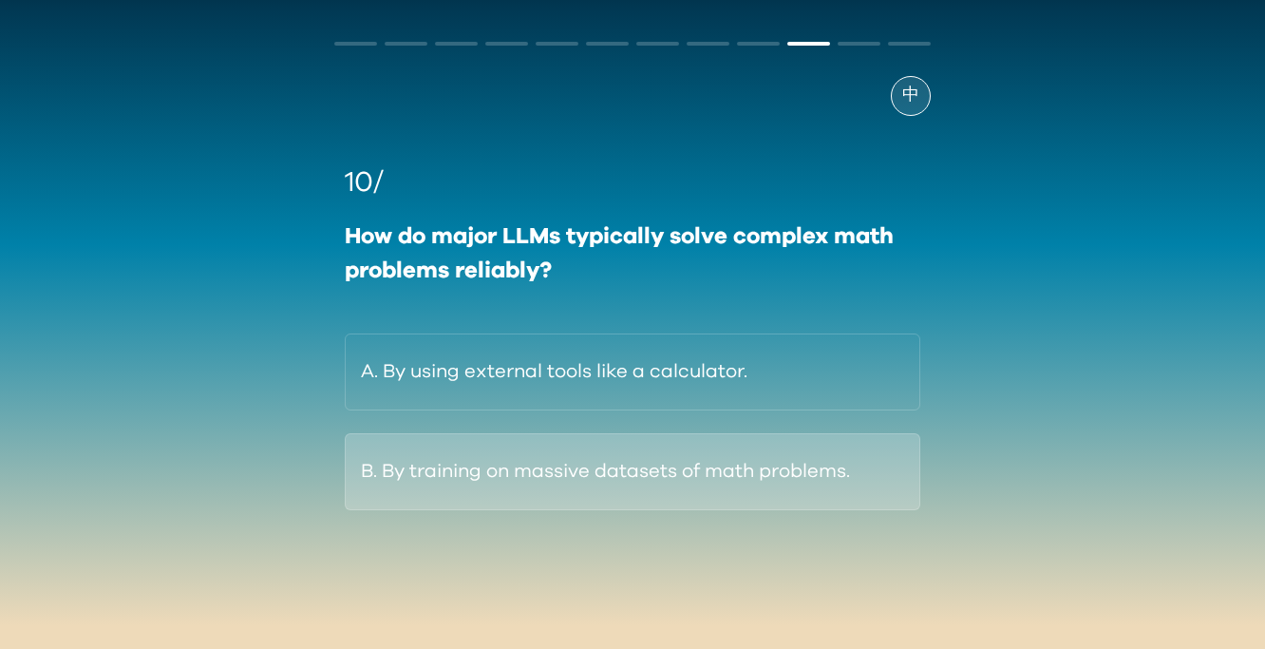
click at [649, 469] on button "B. By training on massive datasets of math problems." at bounding box center [632, 471] width 575 height 77
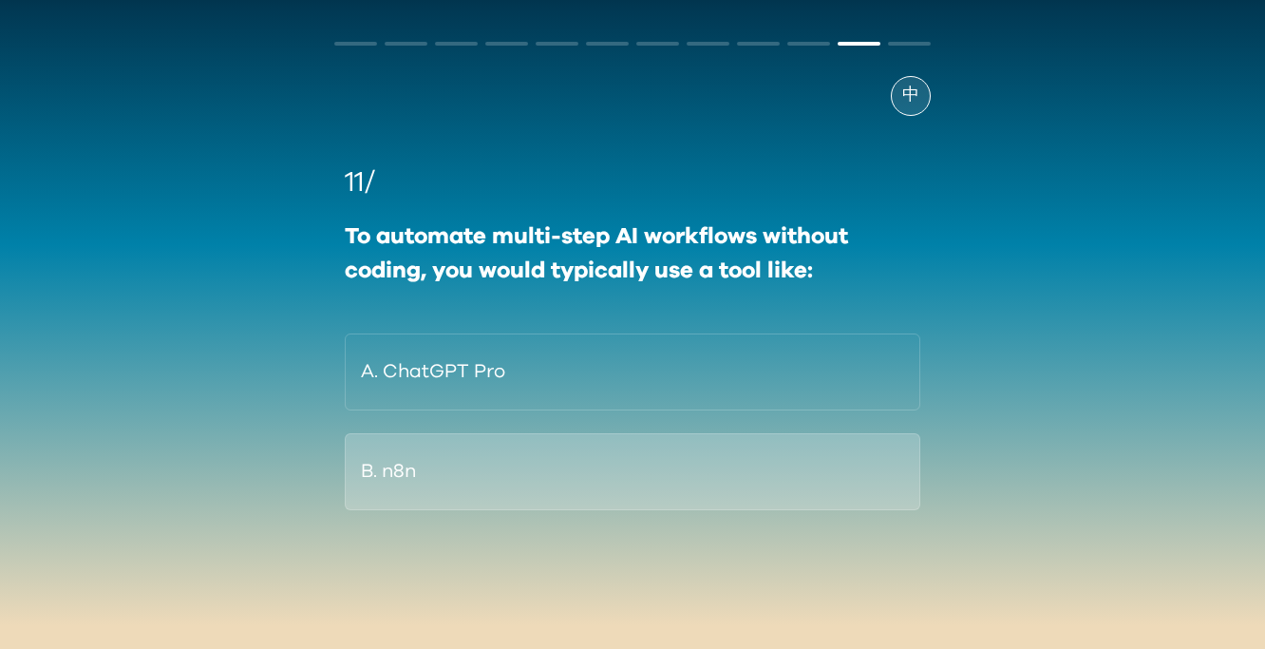
click at [795, 464] on button "B. n8n" at bounding box center [632, 471] width 575 height 77
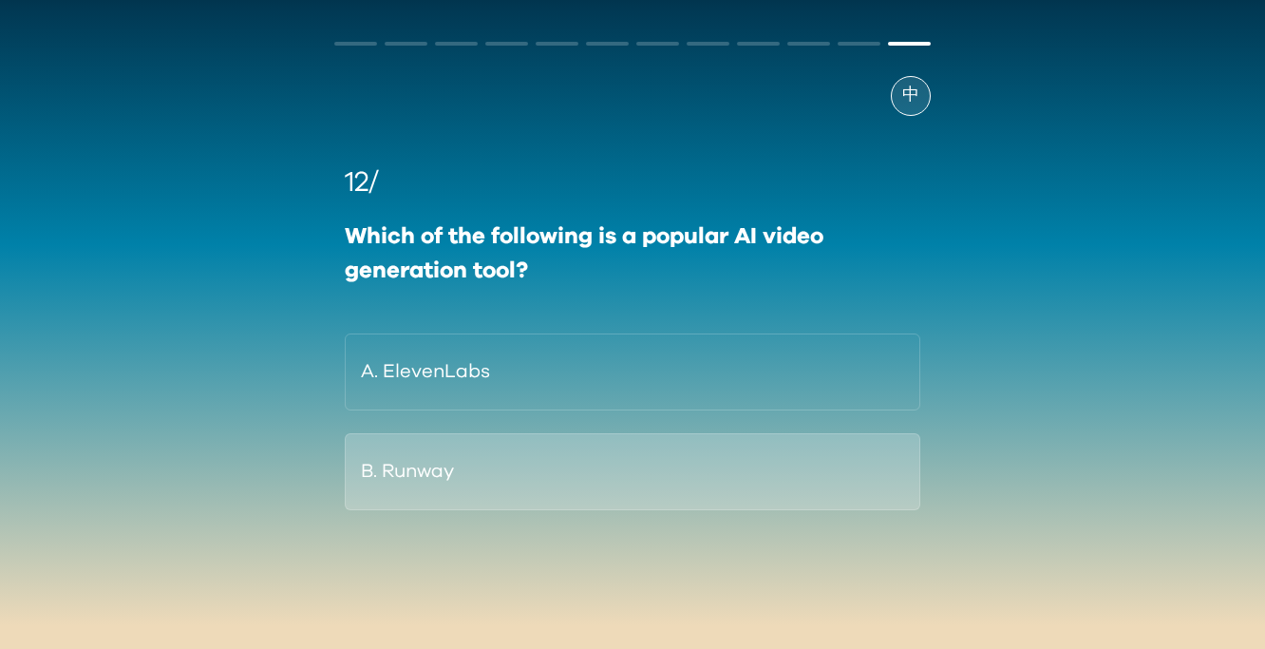
click at [809, 463] on button "B. Runway" at bounding box center [632, 471] width 575 height 77
